Goal: Transaction & Acquisition: Book appointment/travel/reservation

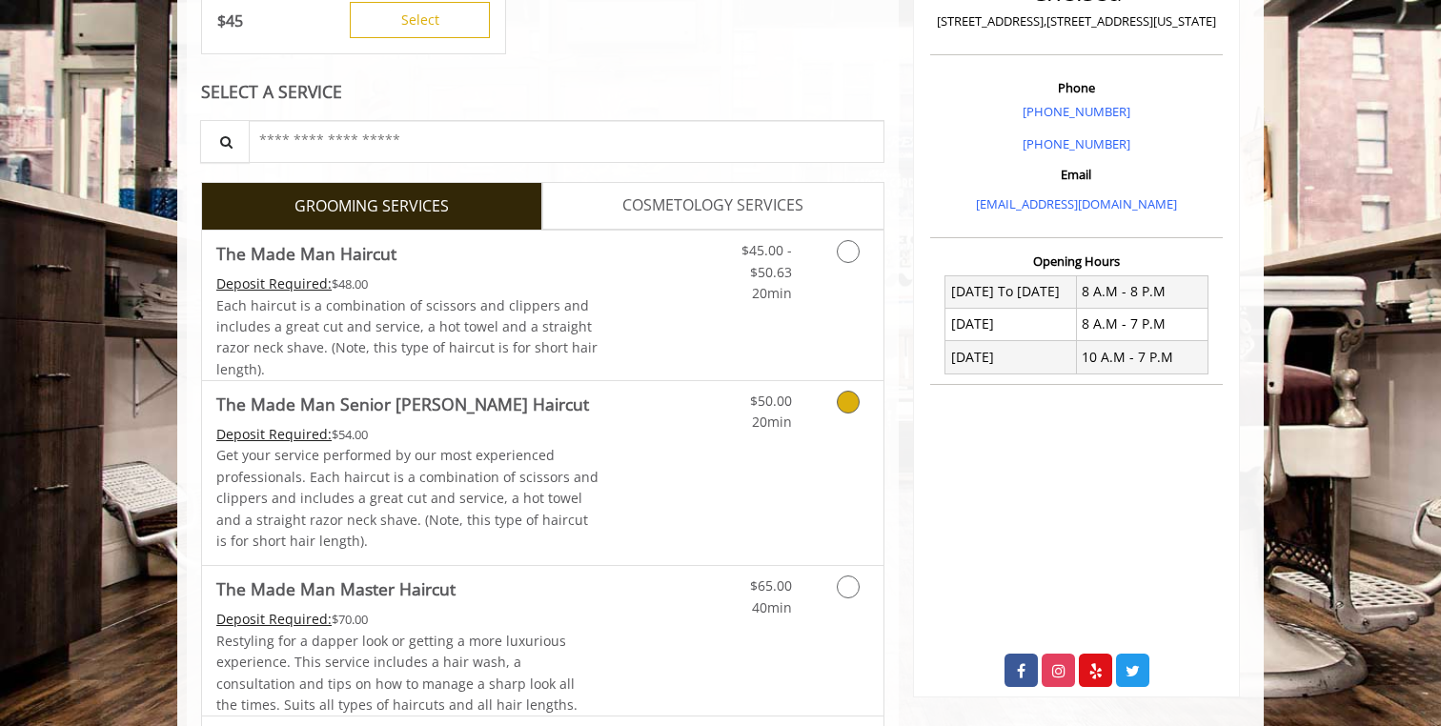
scroll to position [494, 0]
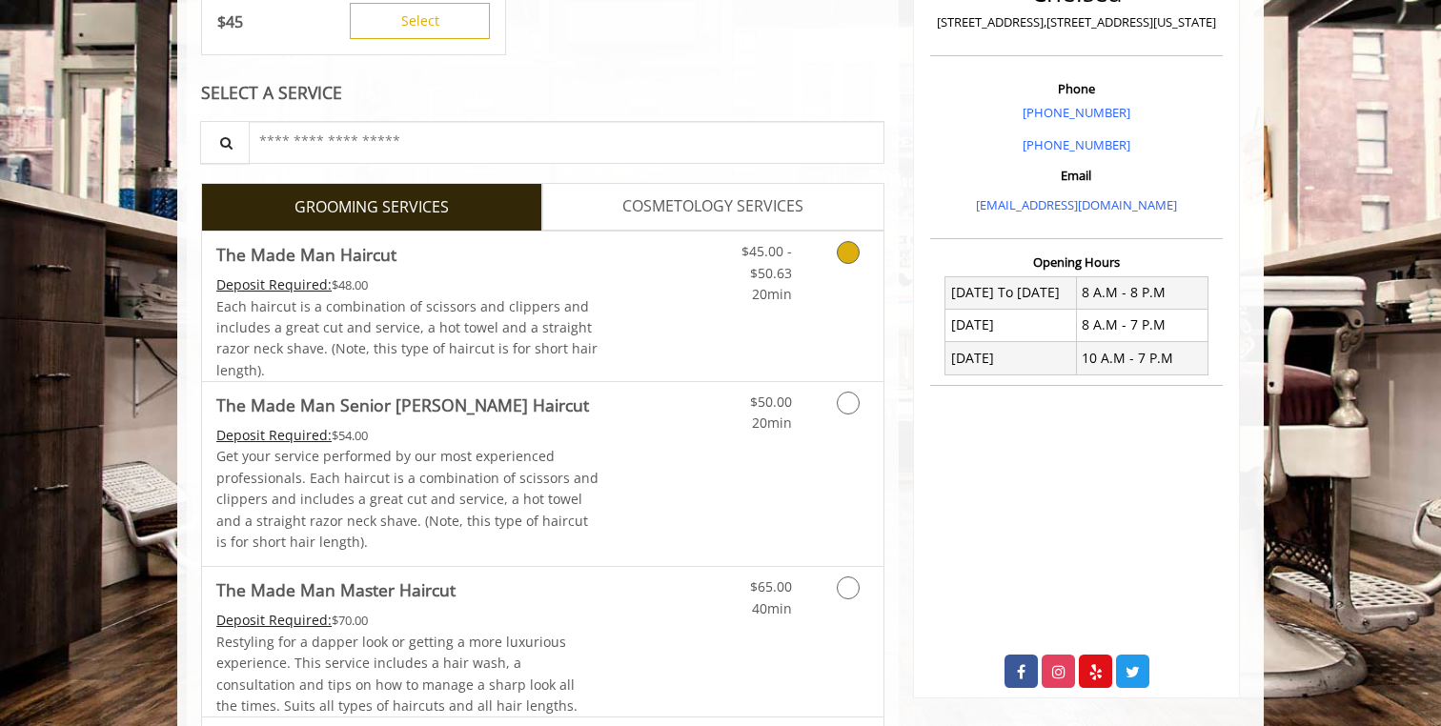
click at [803, 277] on div "$45.00 - $50.63 20min" at bounding box center [753, 268] width 108 height 73
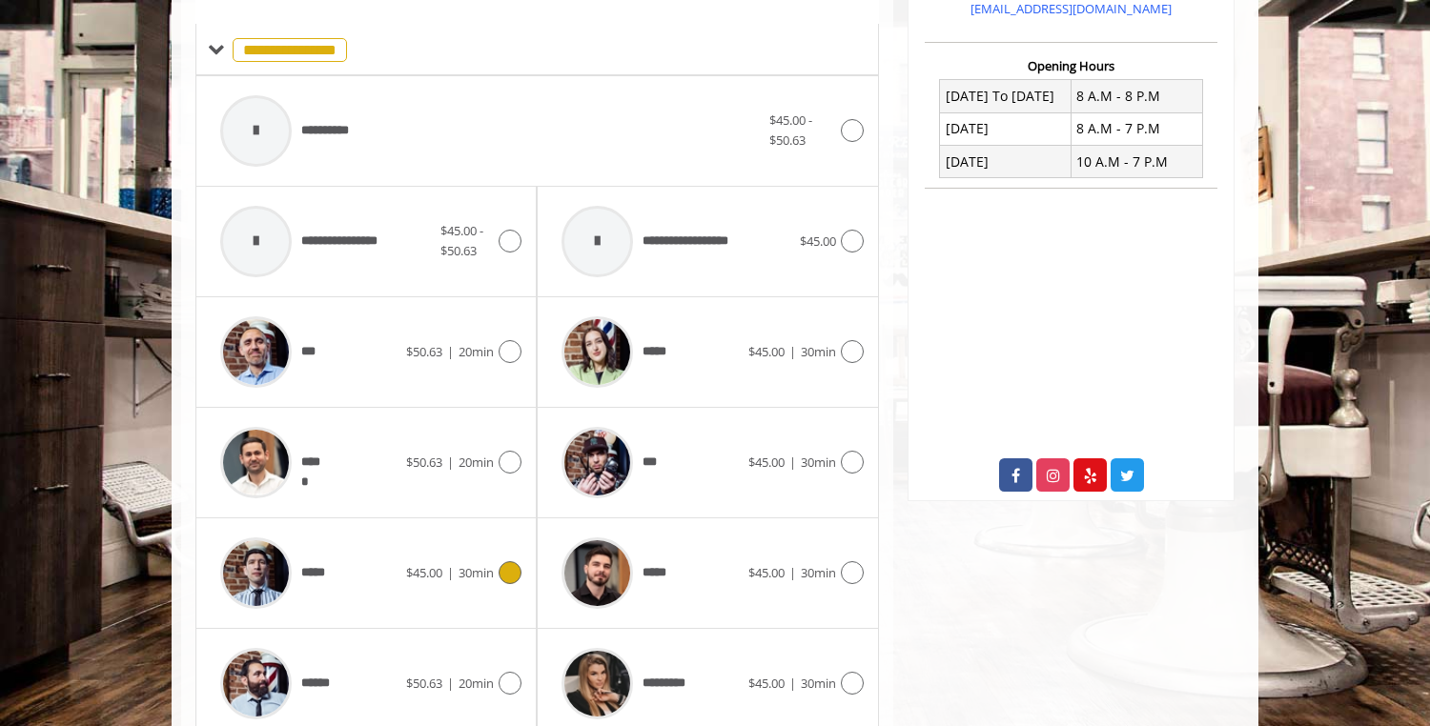
scroll to position [769, 0]
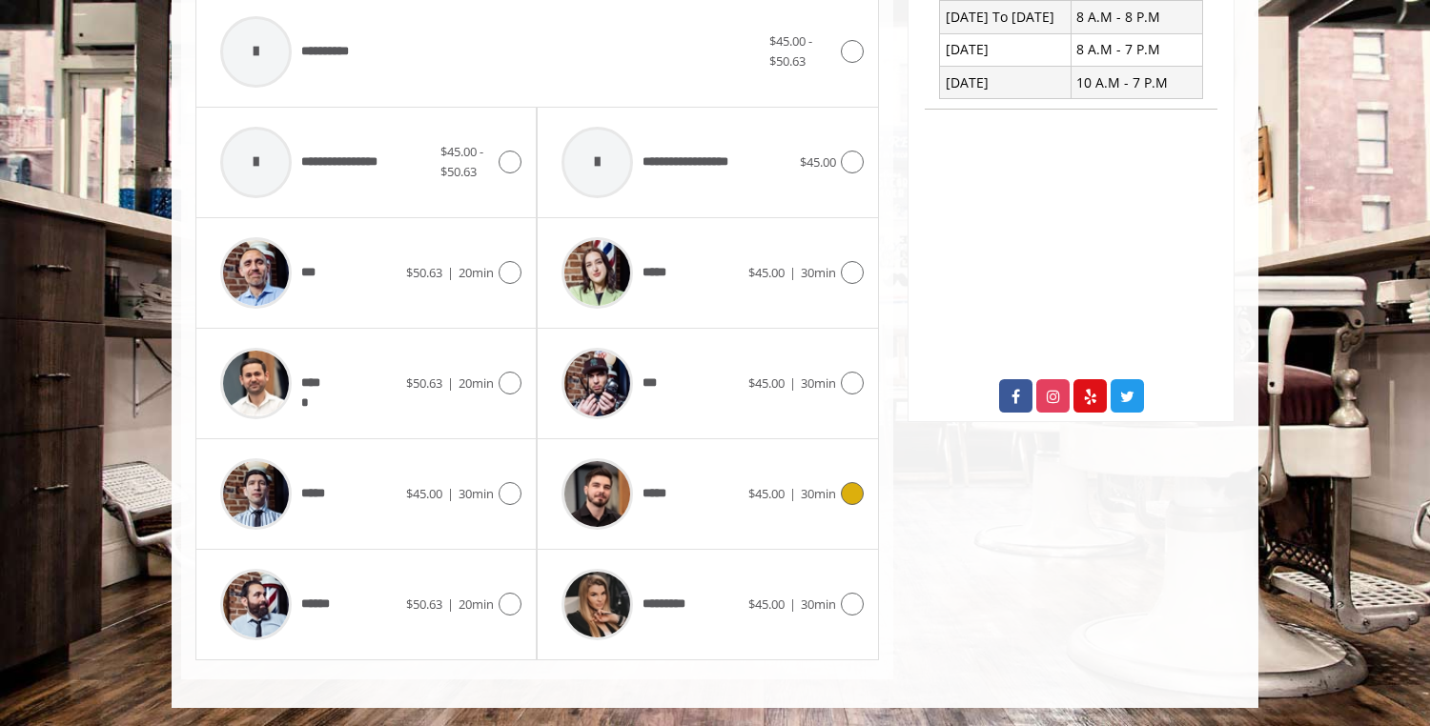
click at [689, 477] on div "*****" at bounding box center [649, 494] width 195 height 91
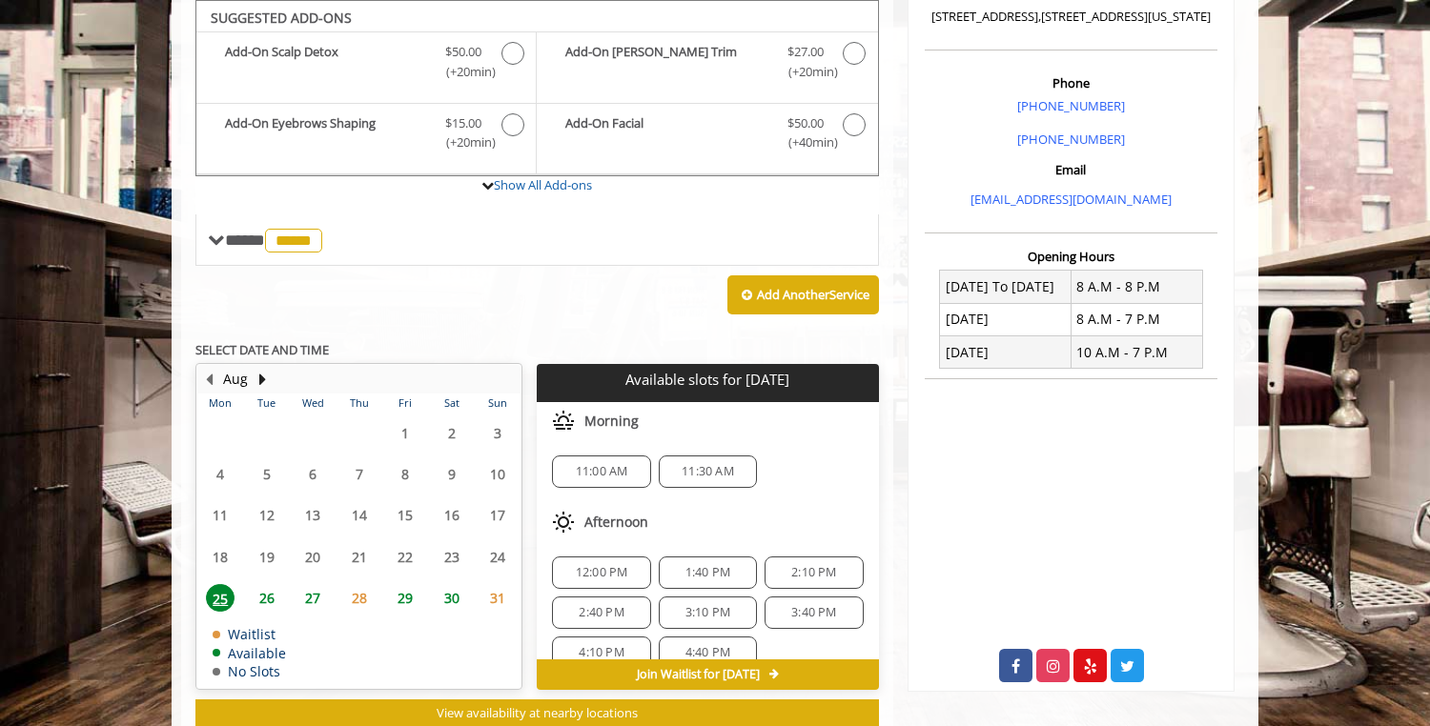
scroll to position [25, 0]
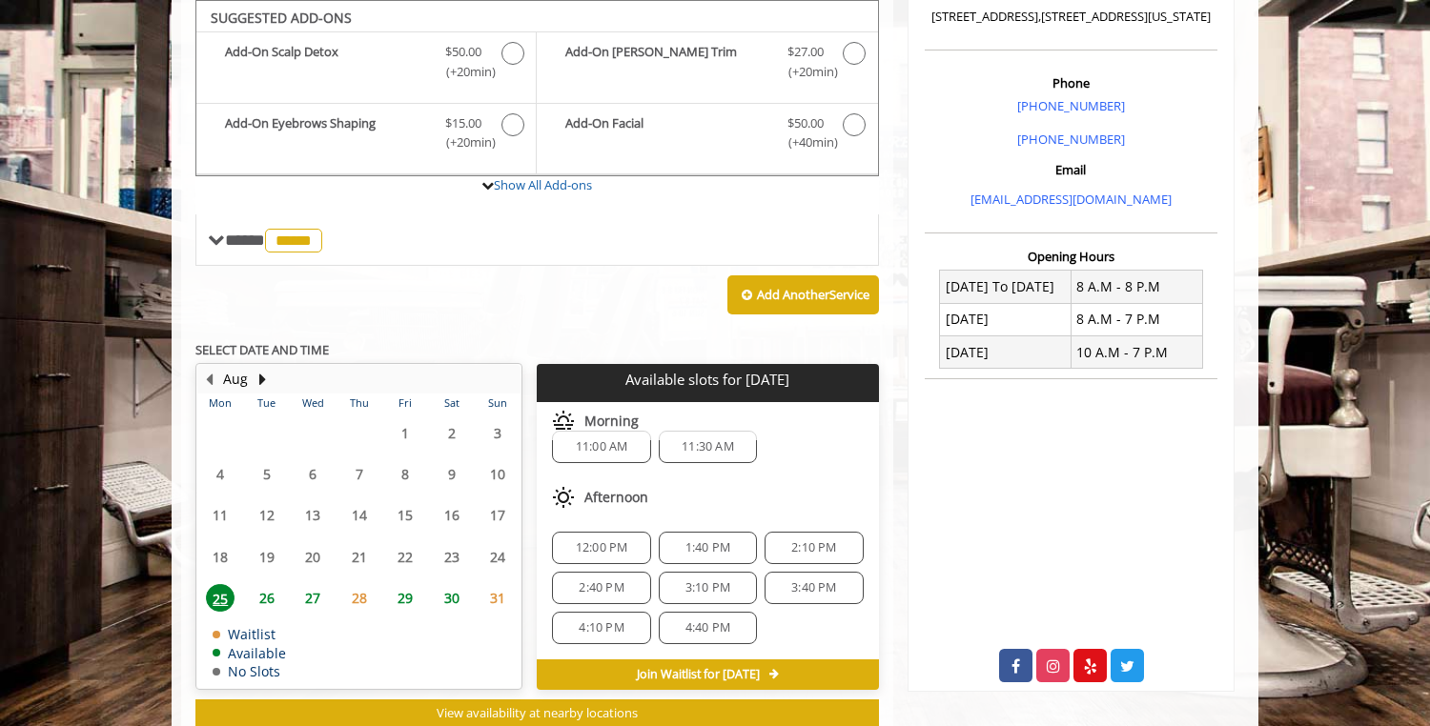
click at [720, 628] on span "4:40 PM" at bounding box center [707, 628] width 45 height 15
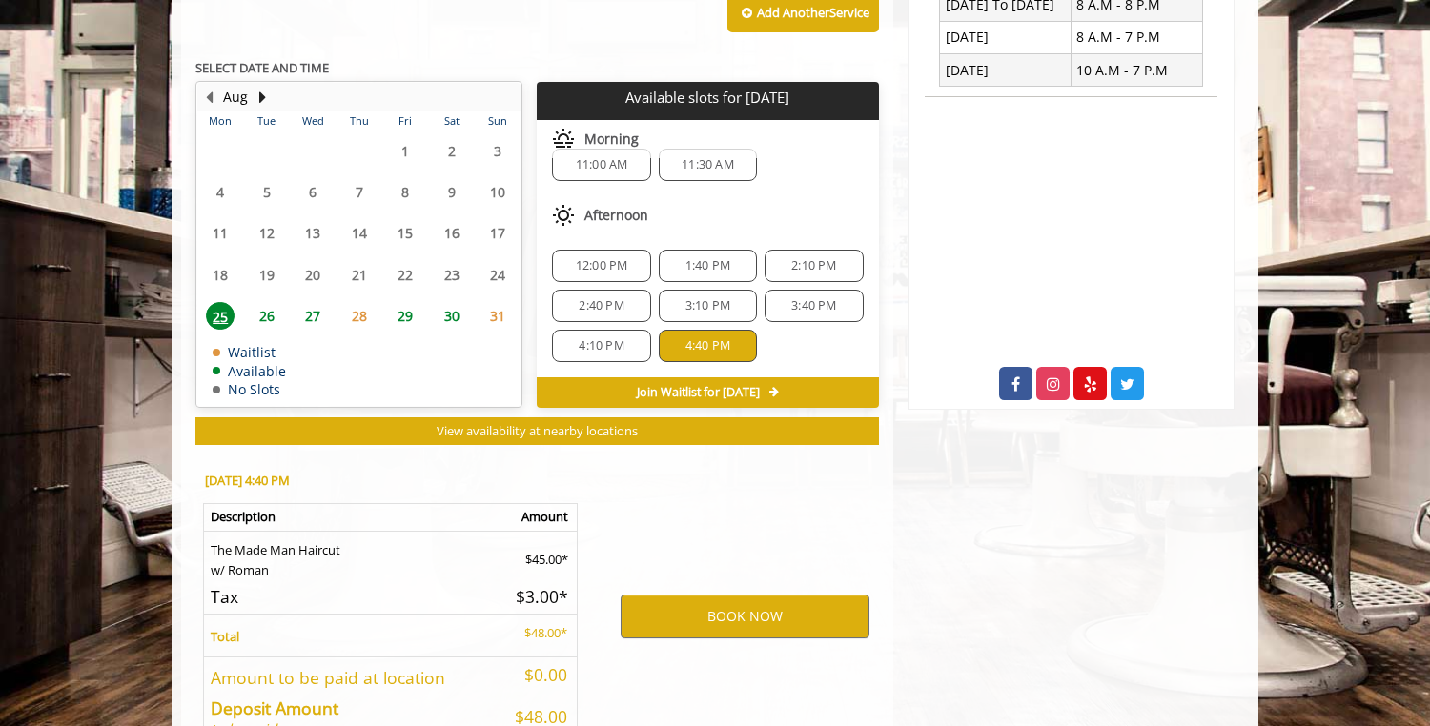
scroll to position [901, 0]
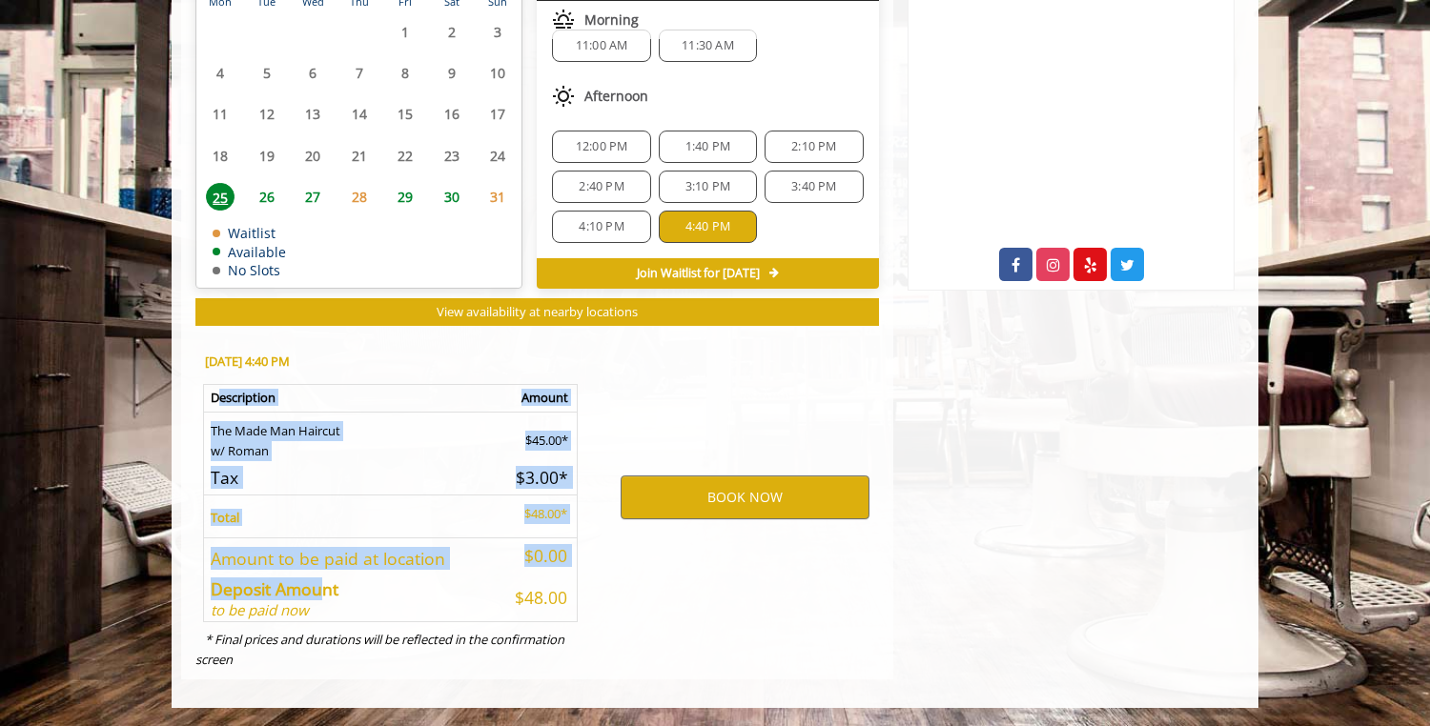
drag, startPoint x: 215, startPoint y: 395, endPoint x: 318, endPoint y: 590, distance: 220.9
click at [318, 591] on table "Description Amount The Made Man Haircut w/ Roman $45.00* Tax $3.00* Total $48.0…" at bounding box center [390, 503] width 375 height 238
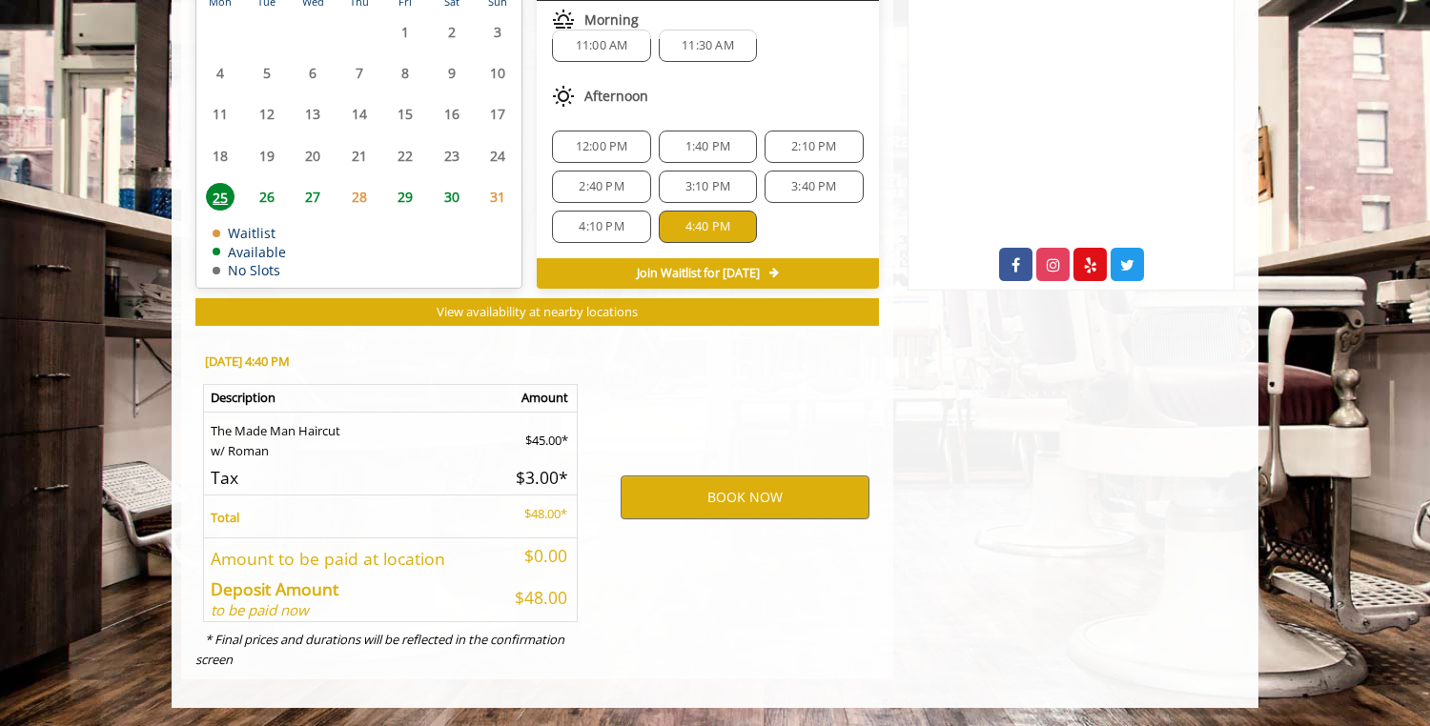
click at [502, 581] on td "$48.00" at bounding box center [537, 597] width 81 height 51
click at [756, 490] on button "BOOK NOW" at bounding box center [745, 498] width 249 height 44
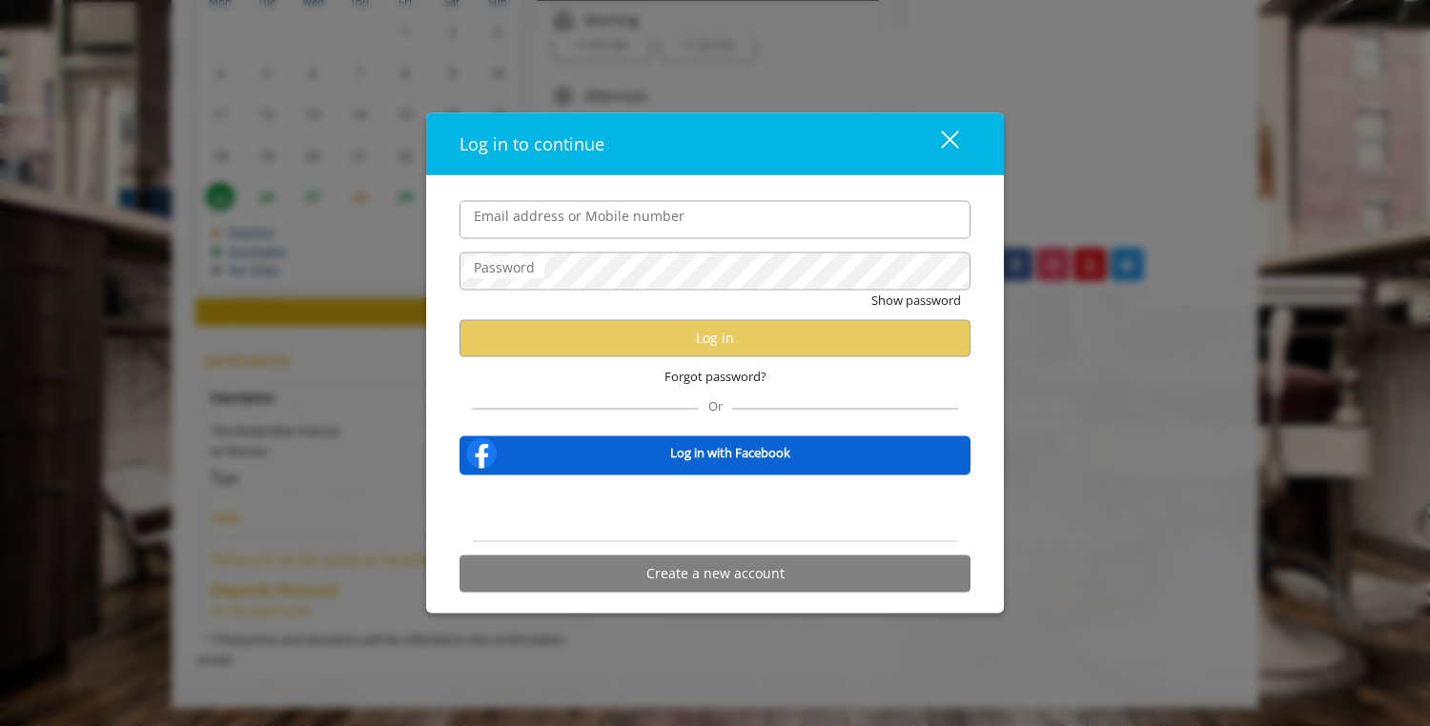
type input "**********"
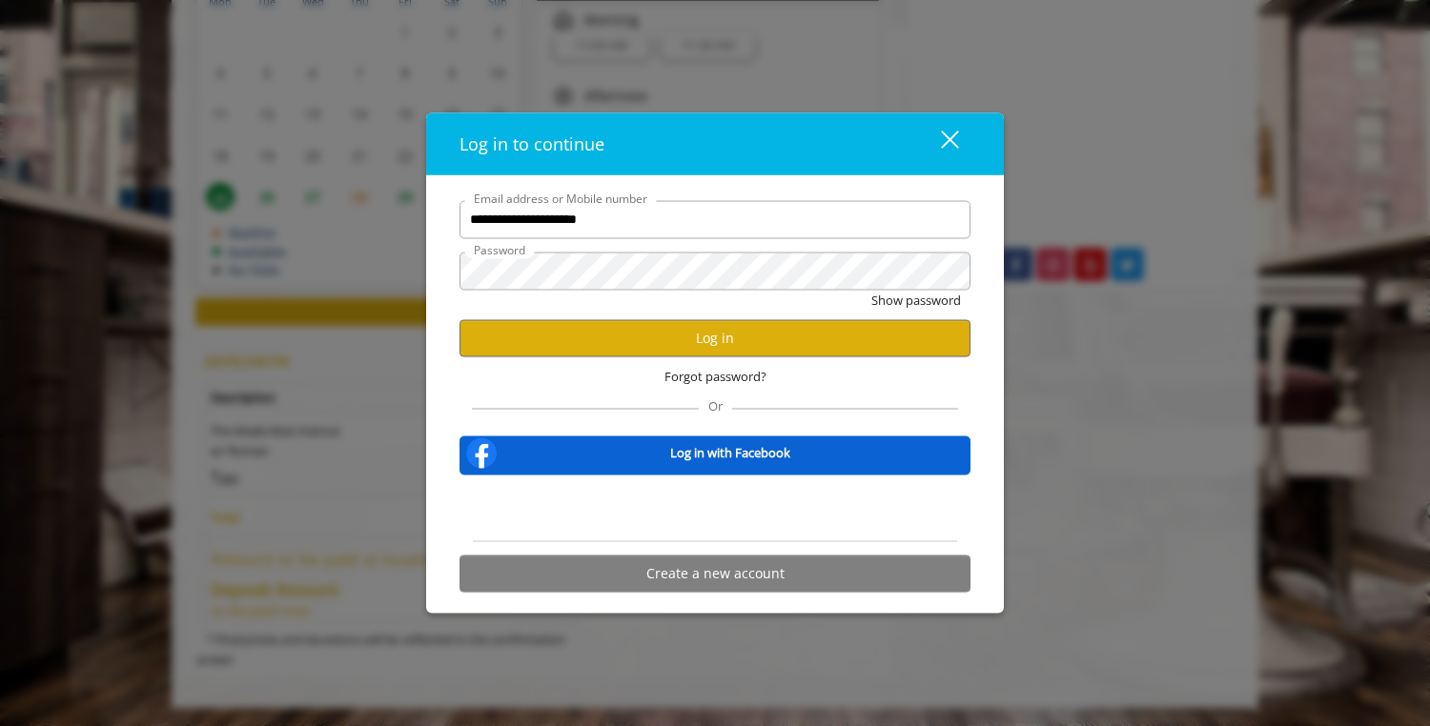
scroll to position [0, 0]
click at [798, 350] on button "Log in" at bounding box center [714, 337] width 511 height 37
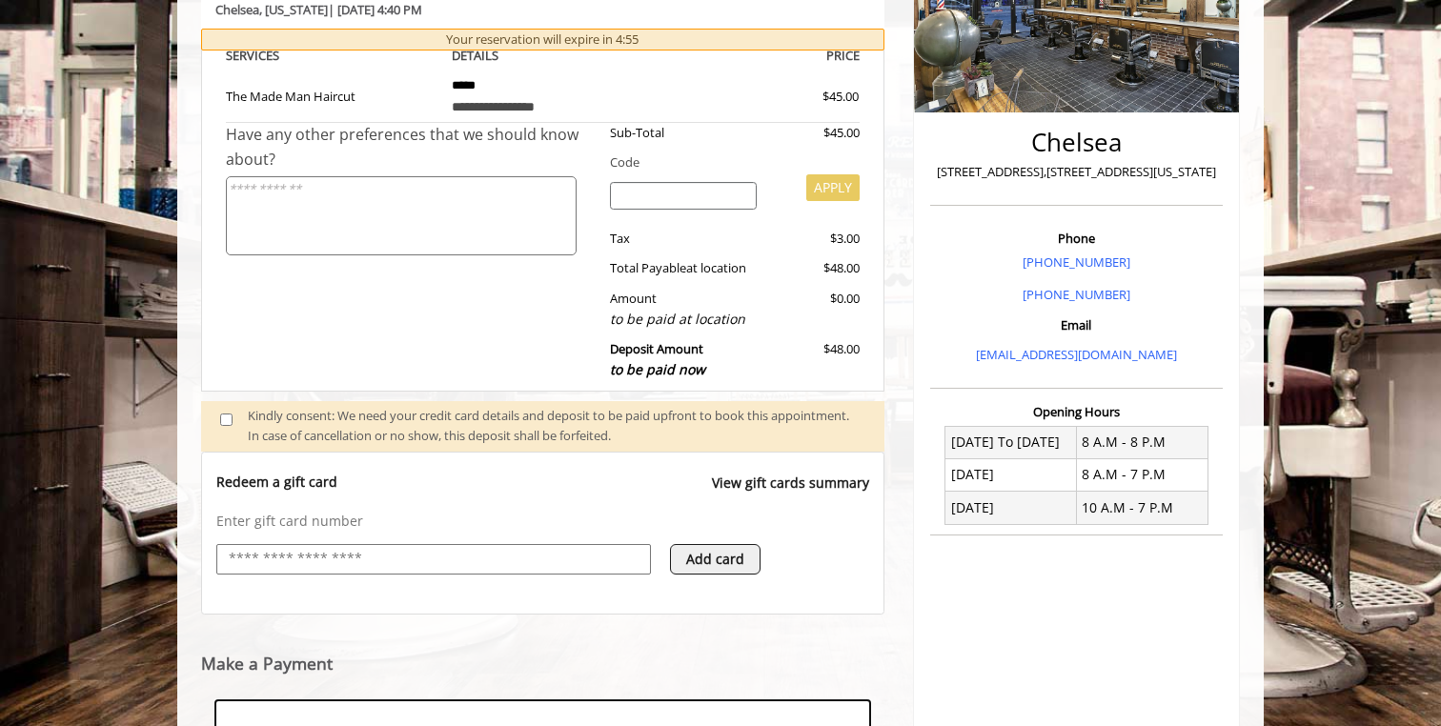
scroll to position [636, 0]
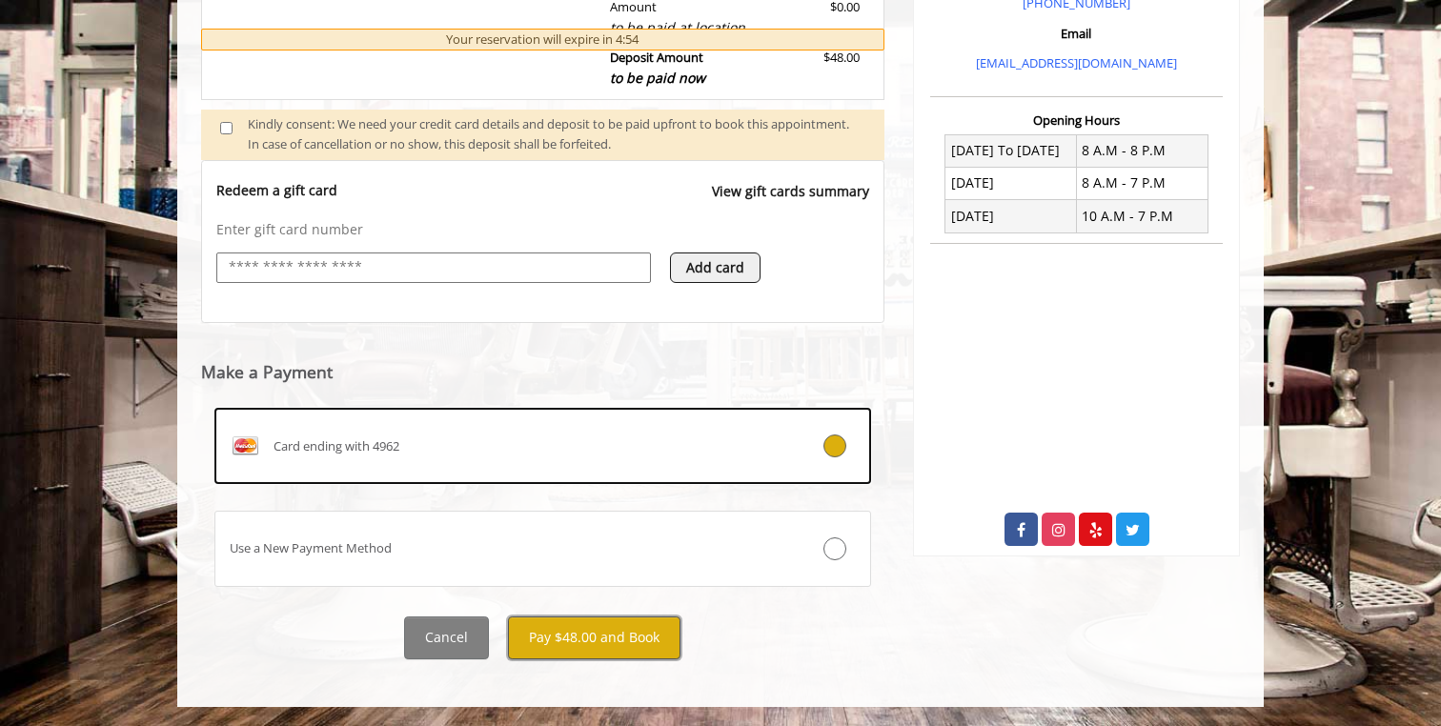
click at [616, 646] on button "Pay $48.00 and Book" at bounding box center [594, 638] width 173 height 43
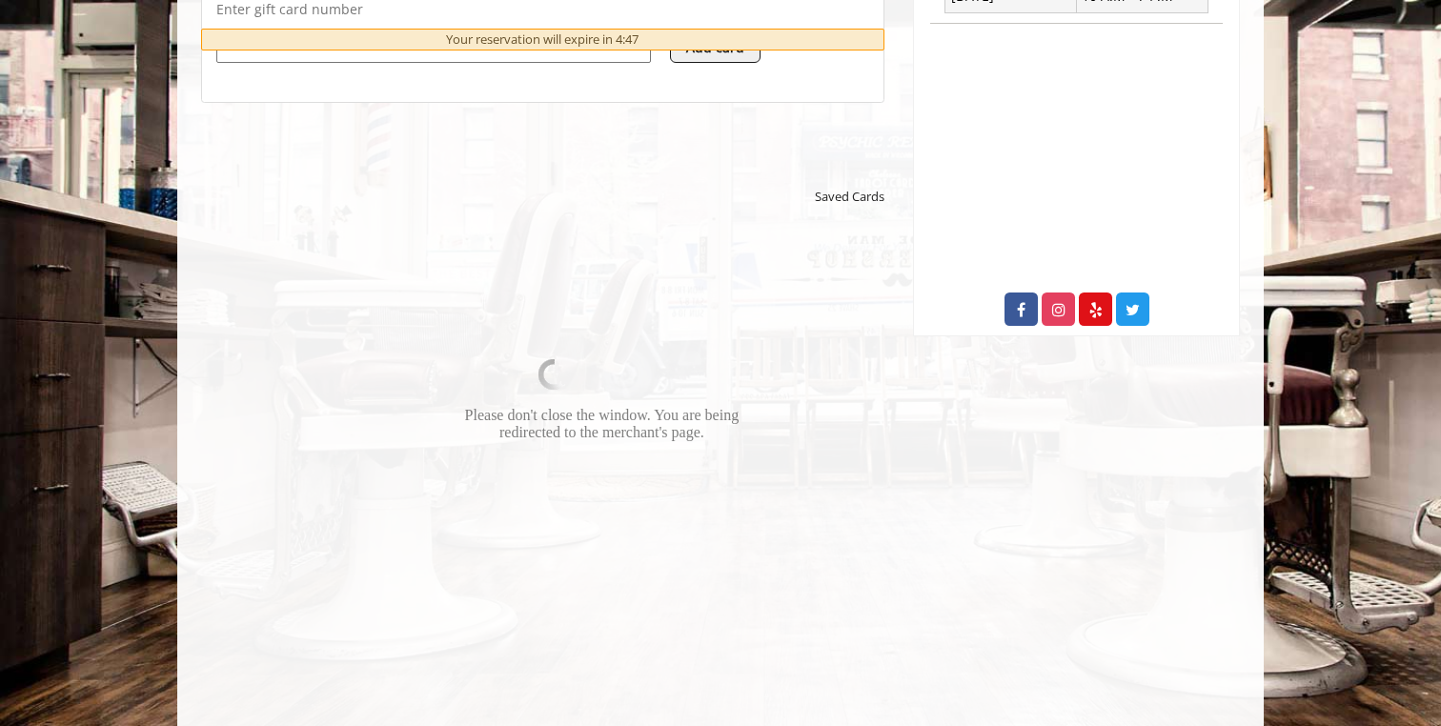
scroll to position [929, 0]
